Goal: Information Seeking & Learning: Check status

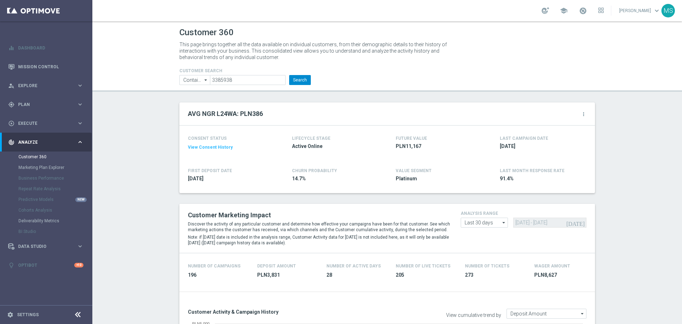
click at [298, 76] on button "Search" at bounding box center [300, 80] width 22 height 10
drag, startPoint x: 235, startPoint y: 82, endPoint x: 246, endPoint y: 81, distance: 11.1
click at [234, 82] on input "3385938" at bounding box center [248, 80] width 76 height 10
paste input "55553"
type input "3355553"
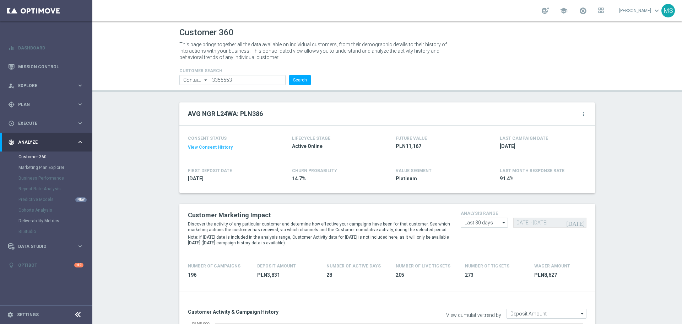
click at [310, 80] on li "Search" at bounding box center [299, 80] width 25 height 10
click at [240, 82] on input "3355553" at bounding box center [248, 80] width 76 height 10
click at [298, 82] on button "Search" at bounding box center [300, 80] width 22 height 10
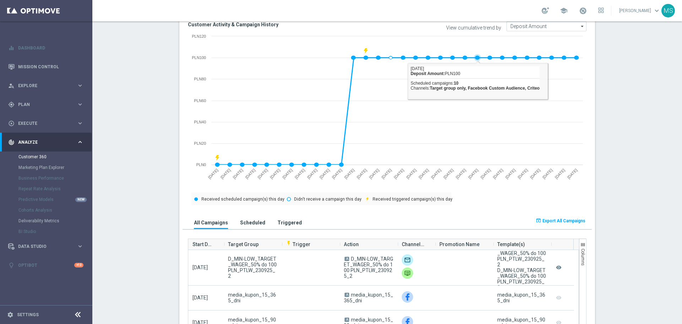
scroll to position [355, 0]
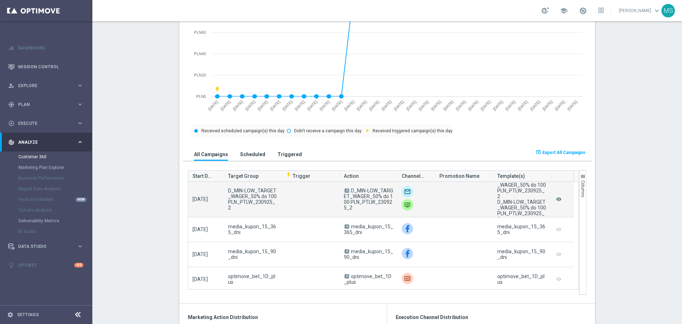
drag, startPoint x: 363, startPoint y: 211, endPoint x: 349, endPoint y: 190, distance: 24.5
click at [349, 190] on span "A D_MIN-LOW_TARGET_WAGER_50% do 100 PLN_PTLW_230925_2" at bounding box center [368, 199] width 49 height 23
copy span "D_MIN-LOW_TARGET_WAGER_50% do 100 PLN_PTLW_230925_2"
